Goal: Task Accomplishment & Management: Manage account settings

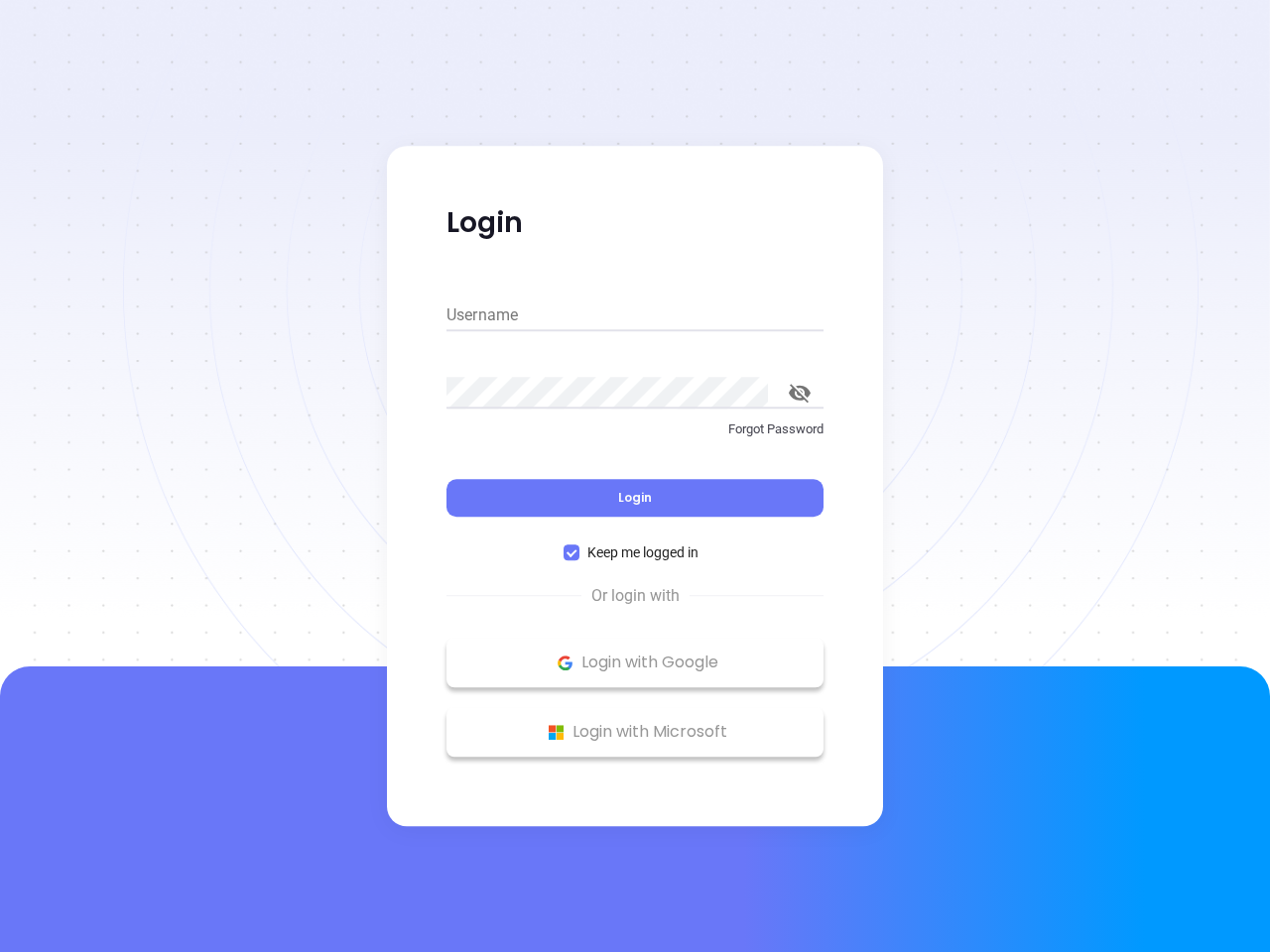
click at [635, 476] on div "Login" at bounding box center [635, 486] width 377 height 62
click at [635, 315] on input "Username" at bounding box center [635, 315] width 377 height 32
click at [800, 393] on icon "toggle password visibility" at bounding box center [800, 393] width 22 height 19
click at [635, 497] on span "Login" at bounding box center [635, 496] width 34 height 17
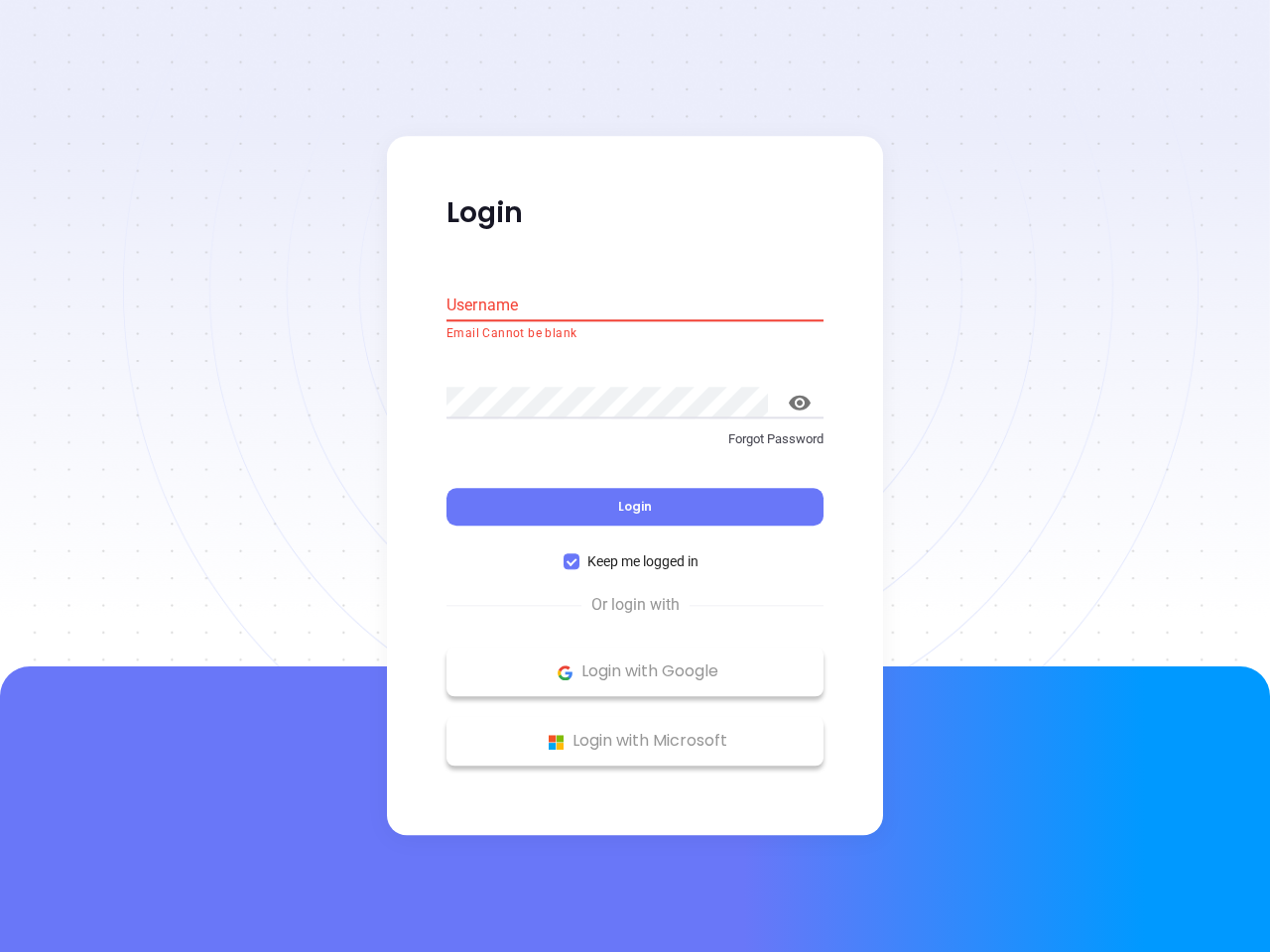
click at [635, 552] on span "Keep me logged in" at bounding box center [643, 562] width 127 height 22
click at [579, 554] on input "Keep me logged in" at bounding box center [571, 562] width 16 height 16
checkbox input "false"
click at [635, 663] on p "Login with Google" at bounding box center [635, 672] width 357 height 30
click at [635, 732] on p "Login with Microsoft" at bounding box center [635, 742] width 357 height 30
